Goal: Navigation & Orientation: Understand site structure

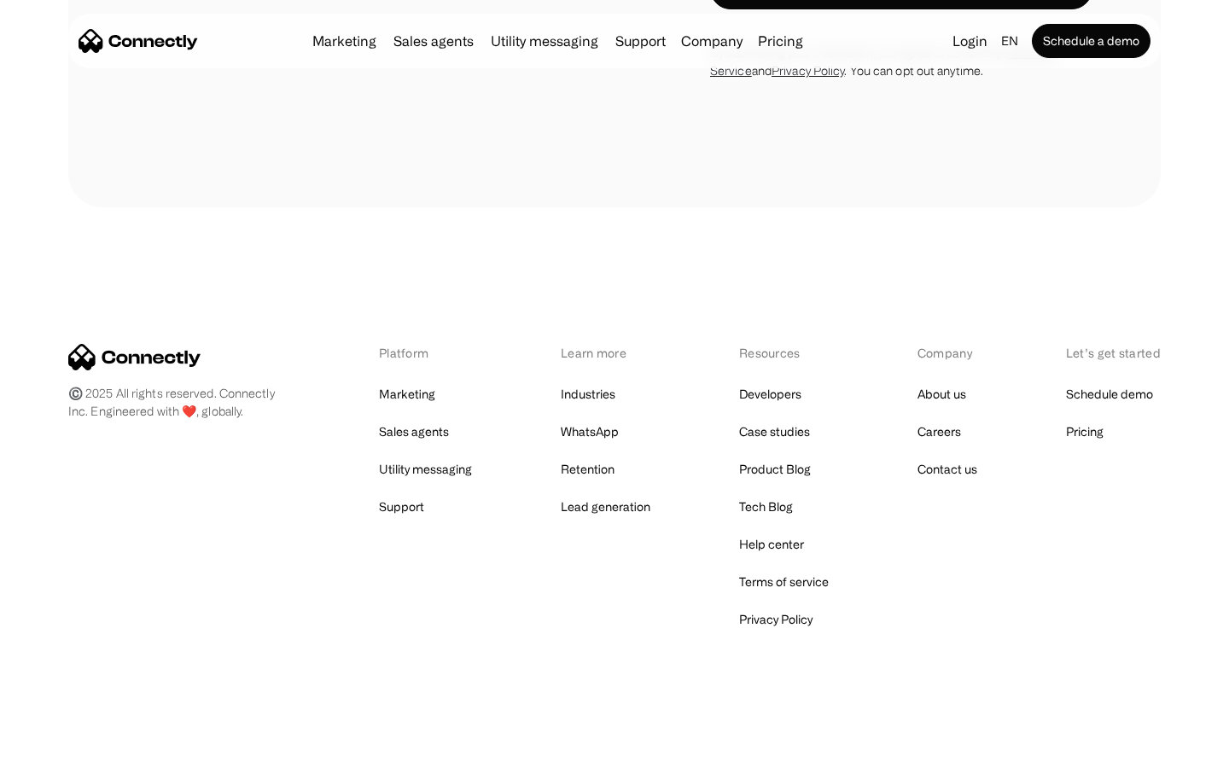
scroll to position [6073, 0]
